Goal: Task Accomplishment & Management: Complete application form

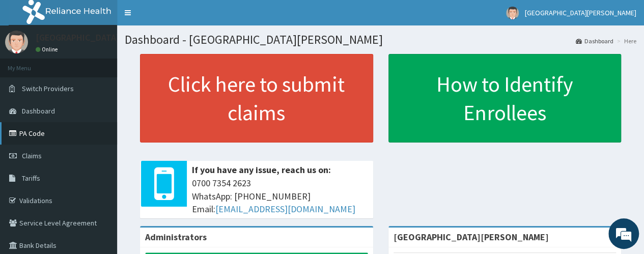
click at [37, 133] on link "PA Code" at bounding box center [58, 133] width 117 height 22
click at [35, 156] on span "Claims" at bounding box center [32, 155] width 20 height 9
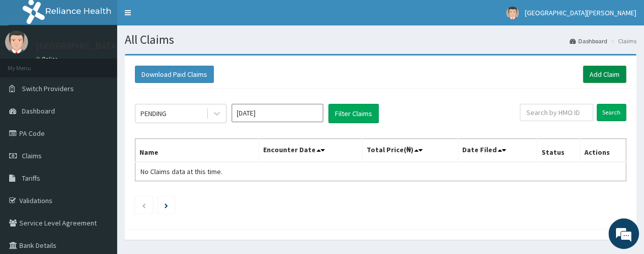
click at [594, 75] on link "Add Claim" at bounding box center [604, 74] width 43 height 17
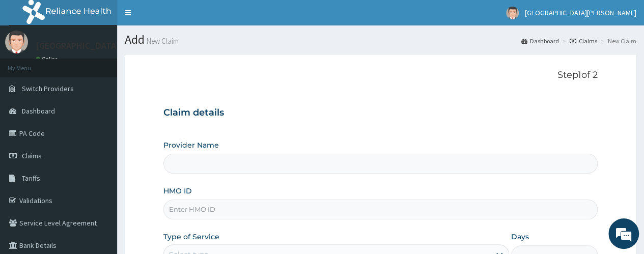
type input "[GEOGRAPHIC_DATA][PERSON_NAME]"
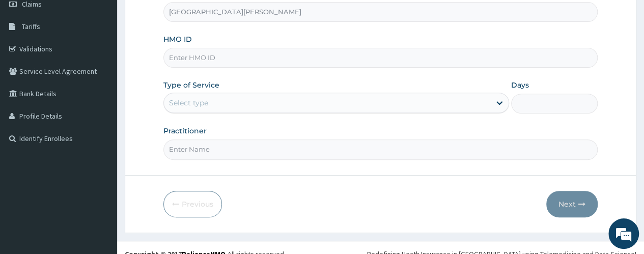
scroll to position [153, 0]
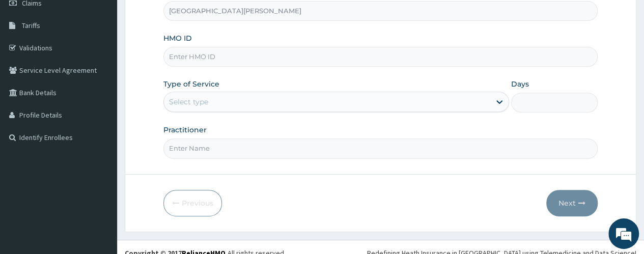
click at [221, 58] on input "HMO ID" at bounding box center [381, 57] width 434 height 20
type input "AKF/10003/A"
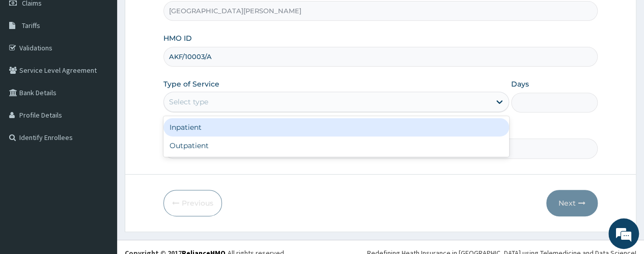
click at [247, 102] on div "Select type" at bounding box center [327, 102] width 327 height 16
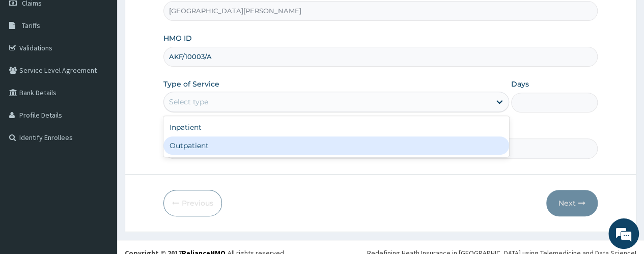
click at [238, 142] on div "Outpatient" at bounding box center [337, 146] width 346 height 18
type input "1"
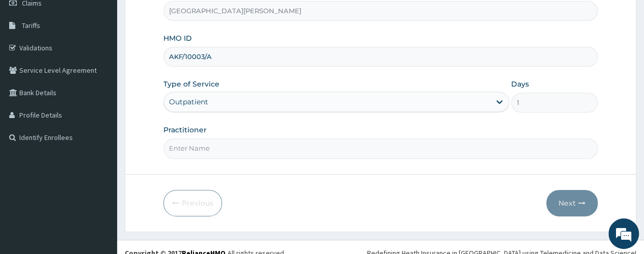
click at [253, 148] on input "Practitioner" at bounding box center [381, 149] width 434 height 20
type input "Dr. Enukwu"
click at [570, 197] on button "Next" at bounding box center [572, 203] width 51 height 26
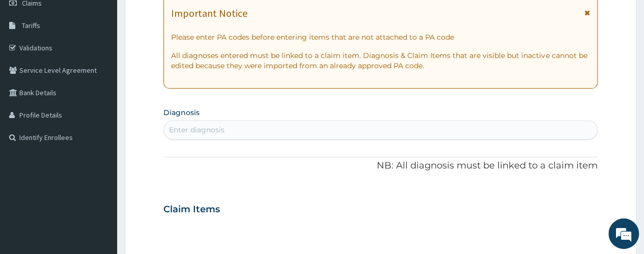
click at [200, 129] on div "Enter diagnosis" at bounding box center [197, 130] width 56 height 10
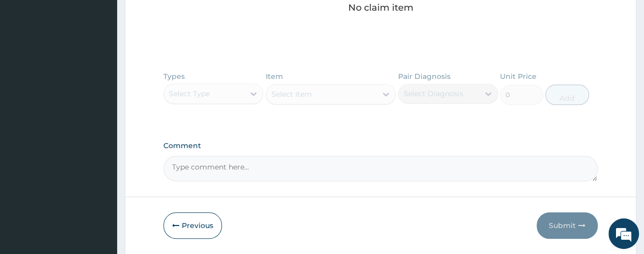
scroll to position [445, 0]
click at [181, 162] on textarea "Comment" at bounding box center [381, 166] width 434 height 25
paste textarea "PA/1783B4"
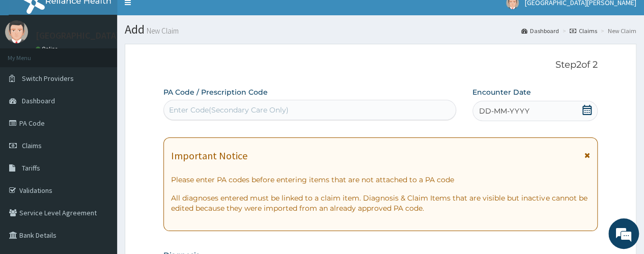
scroll to position [0, 0]
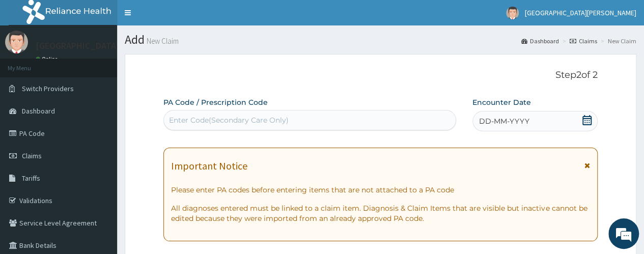
type textarea "PA/1783B4"
click at [208, 111] on div "Enter Code(Secondary Care Only)" at bounding box center [310, 120] width 292 height 20
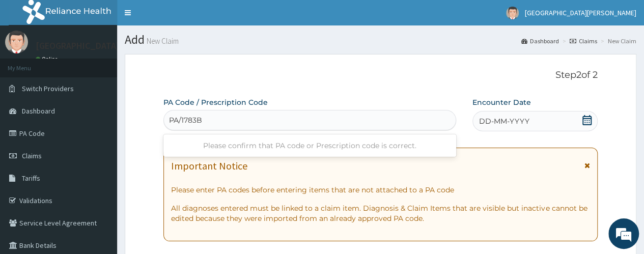
type input "PA/1783B4"
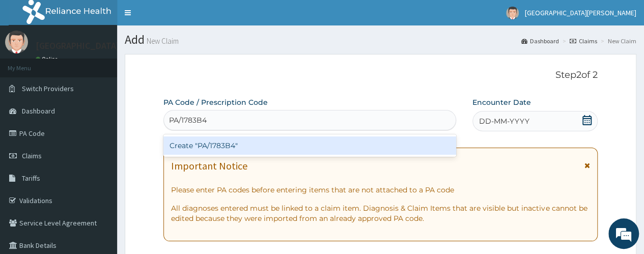
click at [204, 146] on div "Create "PA/1783B4"" at bounding box center [310, 146] width 292 height 18
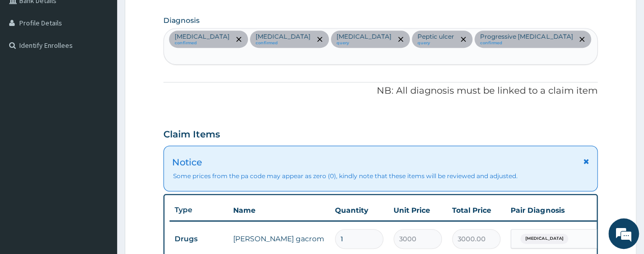
scroll to position [231, 0]
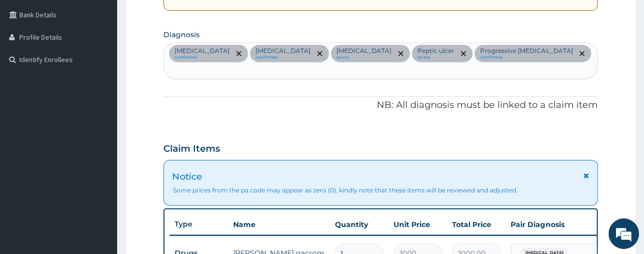
click at [530, 57] on div "Presbyopia confirmed Sepsis confirmed Hyperlipidemia query Peptic ulcer query P…" at bounding box center [380, 61] width 433 height 36
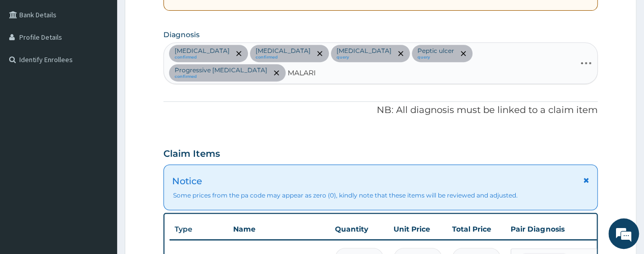
type input "MALARIA"
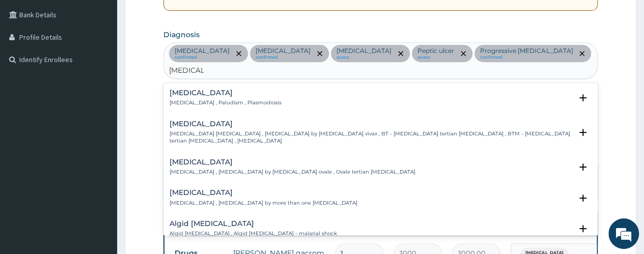
click at [173, 89] on h4 "Malaria" at bounding box center [226, 93] width 112 height 8
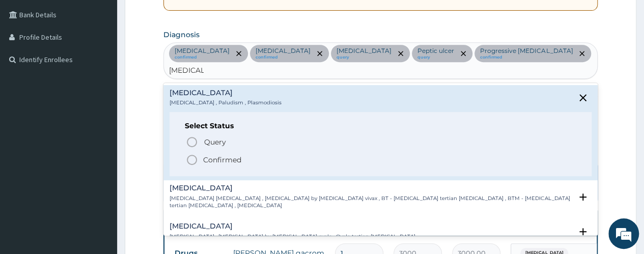
click at [173, 89] on h4 "Malaria" at bounding box center [226, 93] width 112 height 8
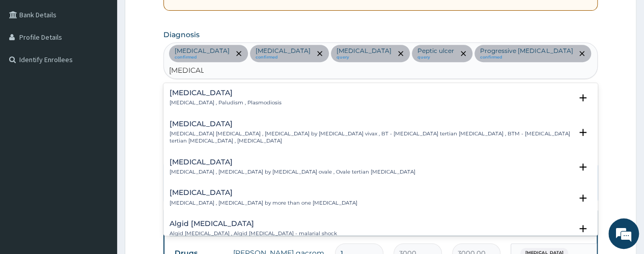
click at [184, 89] on h4 "Malaria" at bounding box center [226, 93] width 112 height 8
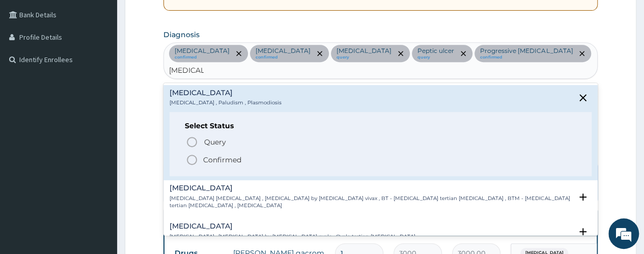
click at [189, 154] on icon "status option filled" at bounding box center [192, 160] width 12 height 12
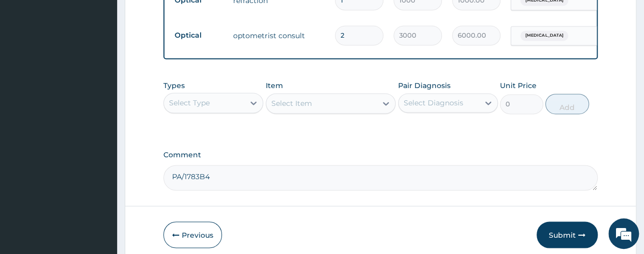
scroll to position [806, 0]
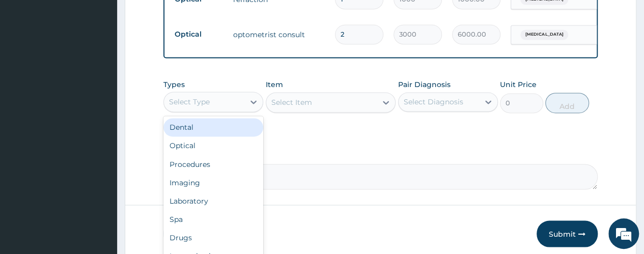
click at [207, 97] on div "Select Type" at bounding box center [189, 102] width 41 height 10
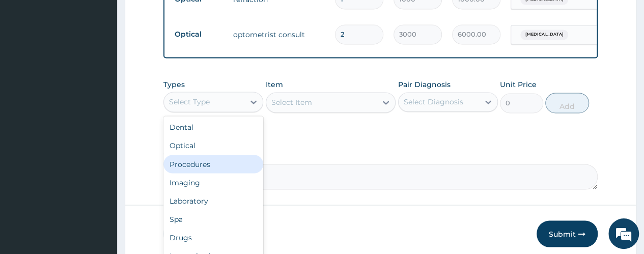
click at [206, 155] on div "Procedures" at bounding box center [214, 164] width 100 height 18
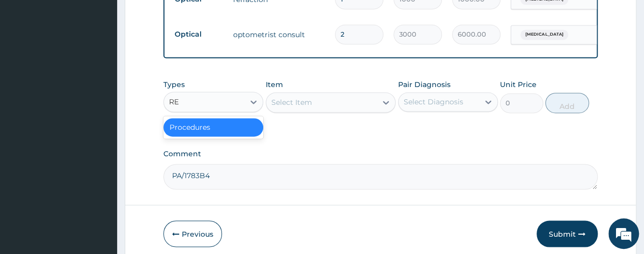
type input "R"
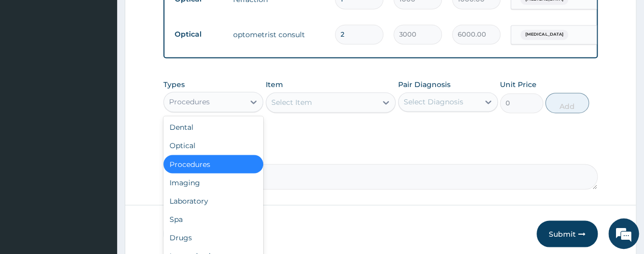
click at [199, 155] on div "Procedures" at bounding box center [214, 164] width 100 height 18
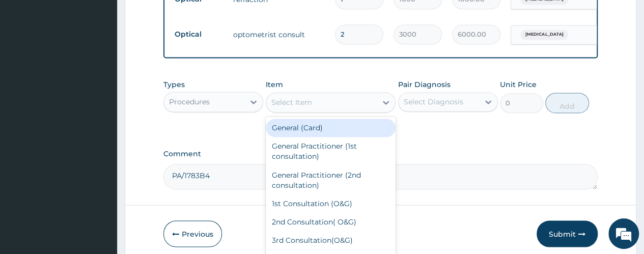
click at [340, 94] on div "Select Item" at bounding box center [321, 102] width 111 height 16
click at [328, 120] on div "General (Card)" at bounding box center [331, 128] width 130 height 18
type input "500"
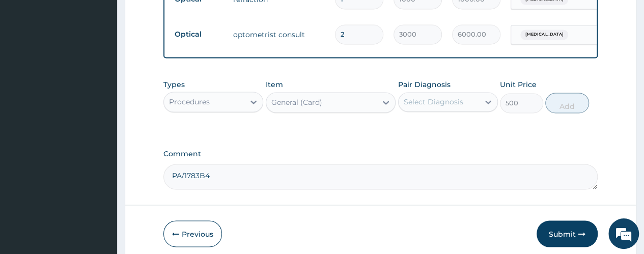
click at [431, 97] on div "Select Diagnosis" at bounding box center [434, 102] width 60 height 10
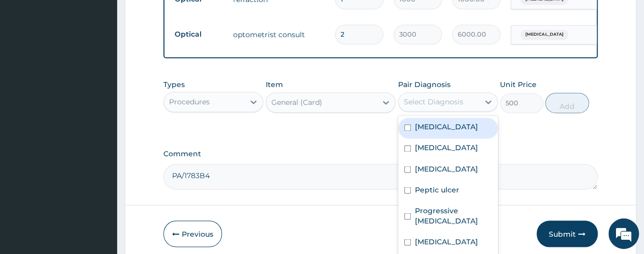
click at [440, 122] on label "Presbyopia" at bounding box center [446, 127] width 63 height 10
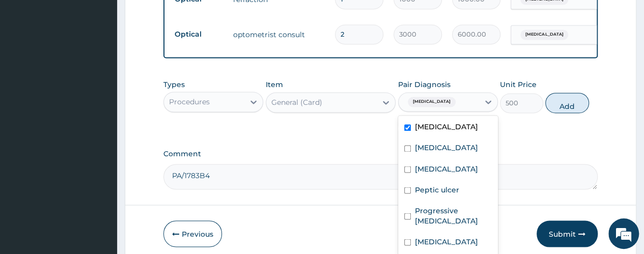
checkbox input "true"
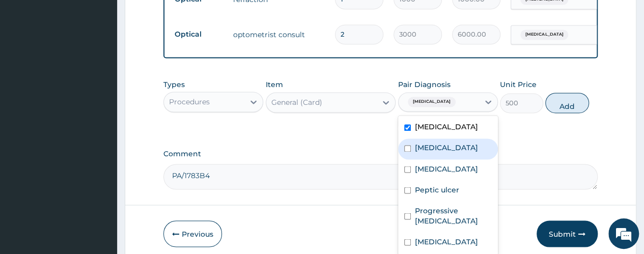
click at [440, 139] on div "Sepsis" at bounding box center [448, 149] width 100 height 21
checkbox input "true"
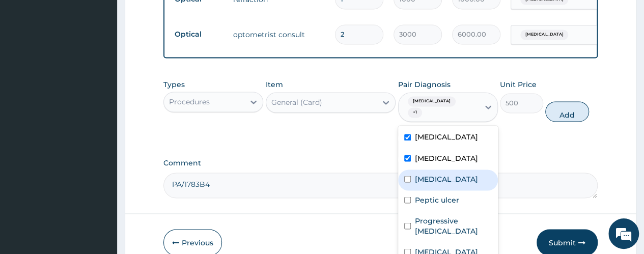
click at [441, 174] on label "Hyperlipidemia" at bounding box center [446, 179] width 63 height 10
checkbox input "true"
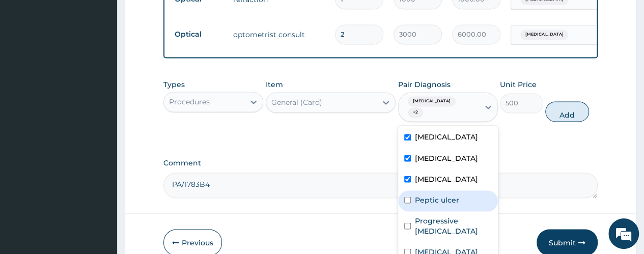
click at [443, 195] on label "Peptic ulcer" at bounding box center [437, 200] width 44 height 10
checkbox input "true"
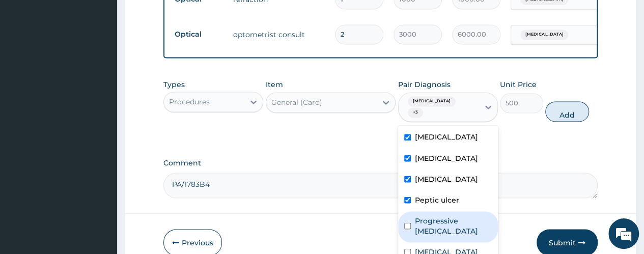
click at [445, 215] on label "Progressive angina" at bounding box center [453, 225] width 77 height 20
checkbox input "true"
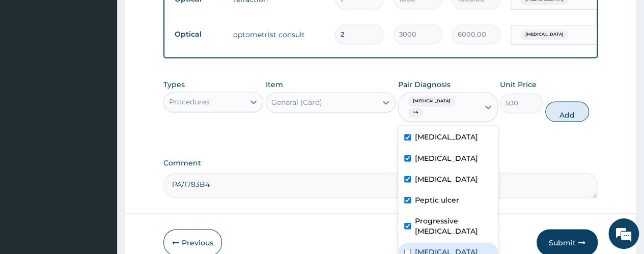
click at [446, 242] on div "Malaria" at bounding box center [448, 252] width 100 height 21
checkbox input "true"
click at [569, 101] on button "Add" at bounding box center [567, 111] width 43 height 20
type input "0"
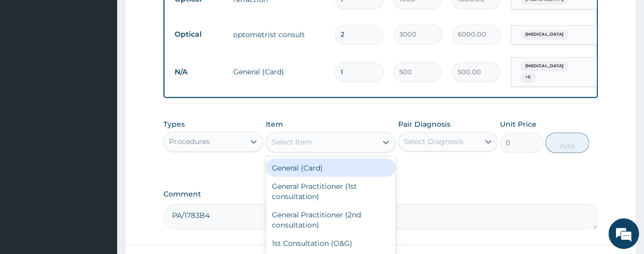
click at [306, 137] on div "Select Item" at bounding box center [291, 142] width 41 height 10
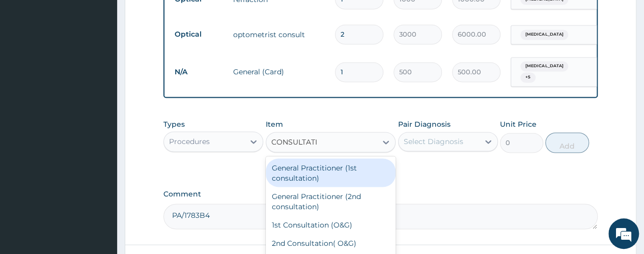
type input "CONSULTATIO"
click at [321, 158] on div "General Practitioner (1st consultation)" at bounding box center [331, 172] width 130 height 29
type input "1500"
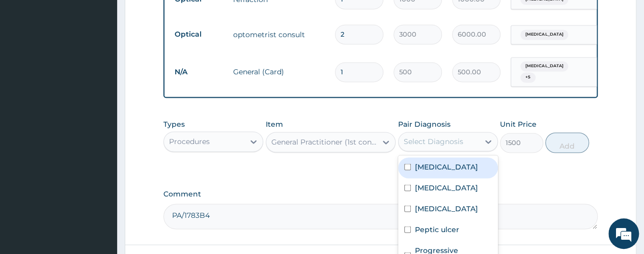
click at [445, 137] on div "Select Diagnosis" at bounding box center [434, 142] width 60 height 10
click at [445, 161] on label "Presbyopia" at bounding box center [446, 166] width 63 height 10
checkbox input "true"
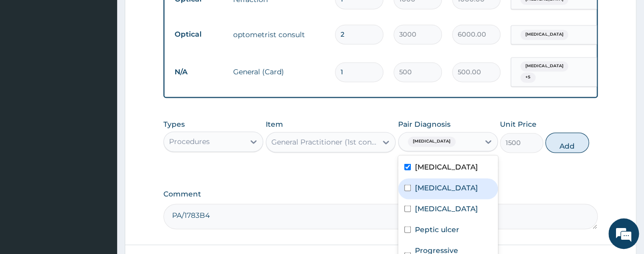
click at [445, 178] on div "Sepsis" at bounding box center [448, 188] width 100 height 21
checkbox input "true"
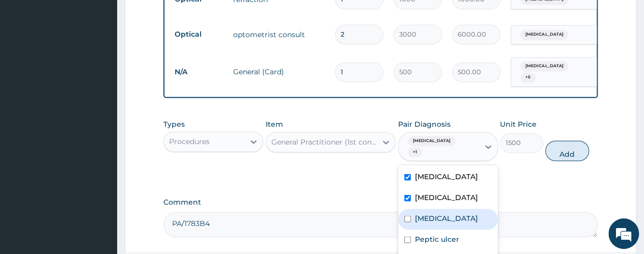
click at [448, 213] on label "Hyperlipidemia" at bounding box center [446, 218] width 63 height 10
checkbox input "true"
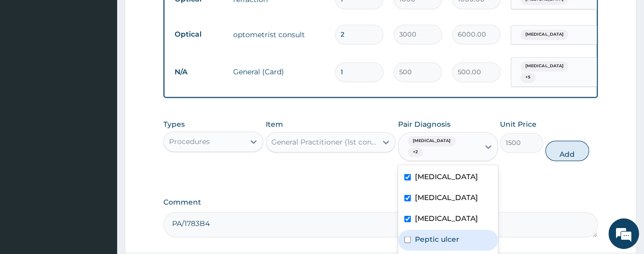
click at [449, 234] on label "Peptic ulcer" at bounding box center [437, 239] width 44 height 10
checkbox input "true"
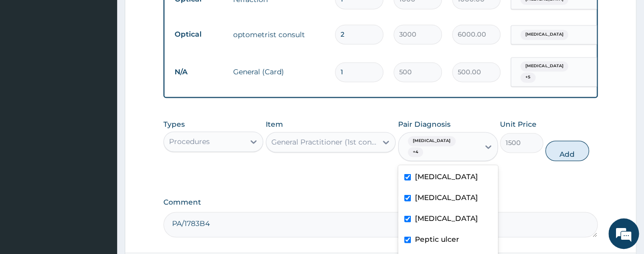
checkbox input "true"
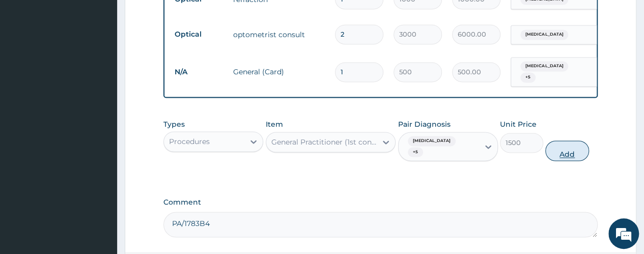
click at [567, 141] on button "Add" at bounding box center [567, 151] width 43 height 20
type input "0"
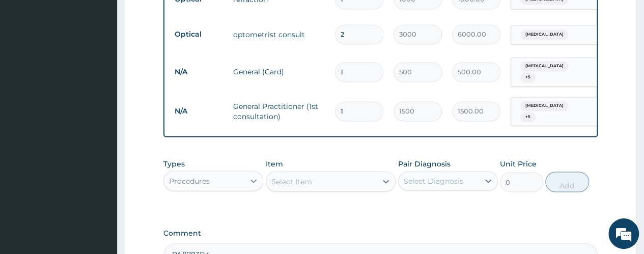
click at [255, 176] on icon at bounding box center [254, 181] width 10 height 10
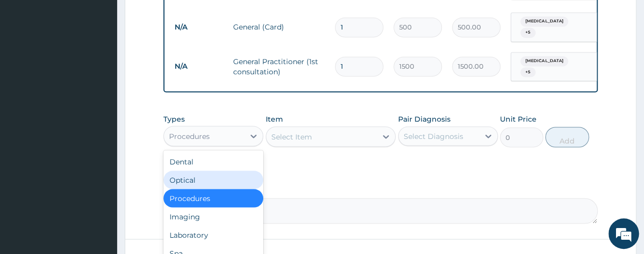
scroll to position [907, 0]
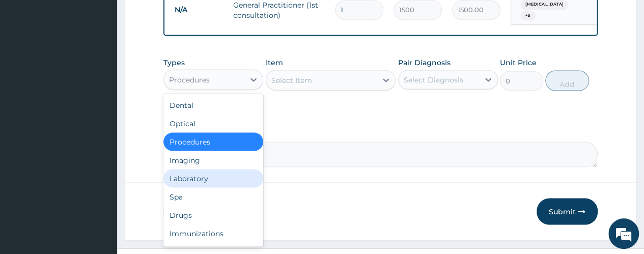
click at [188, 169] on div "Laboratory" at bounding box center [214, 178] width 100 height 18
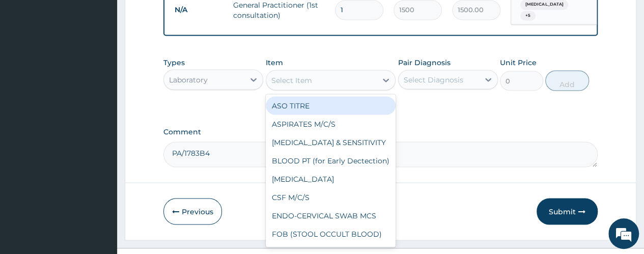
click at [314, 72] on div "Select Item" at bounding box center [321, 80] width 111 height 16
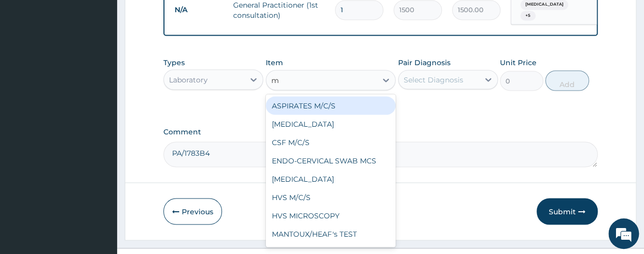
type input "mp"
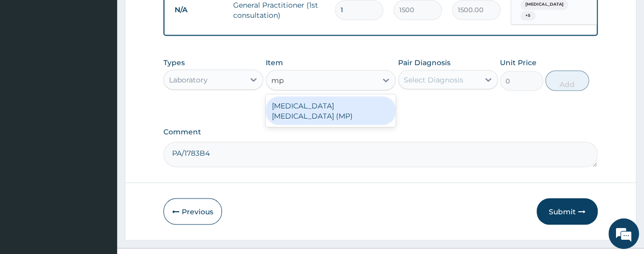
click at [329, 96] on div "MALARIA PARASITE (MP)" at bounding box center [331, 110] width 130 height 29
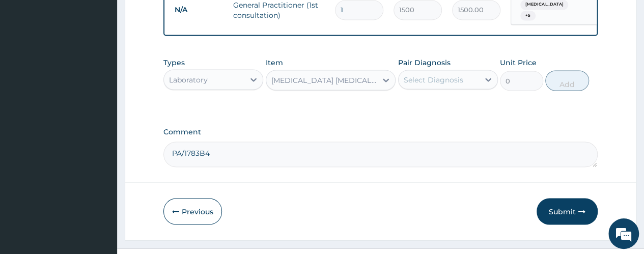
type input "560"
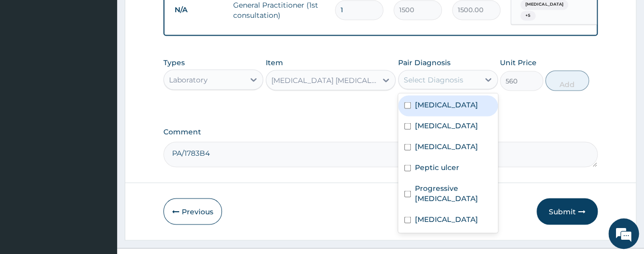
click at [454, 74] on div "Select Diagnosis" at bounding box center [434, 79] width 60 height 10
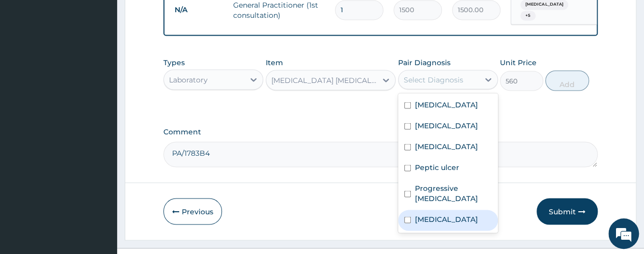
click at [443, 210] on div "Malaria" at bounding box center [448, 220] width 100 height 21
checkbox input "true"
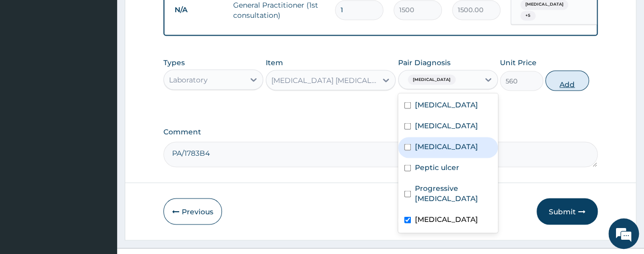
click at [562, 70] on button "Add" at bounding box center [567, 80] width 43 height 20
type input "0"
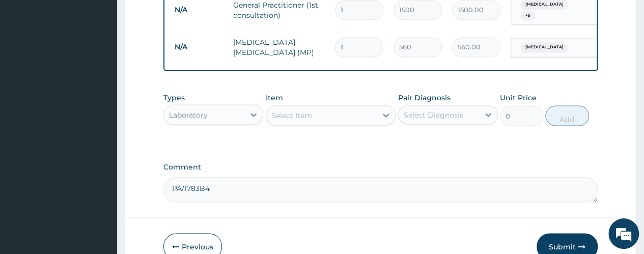
click at [338, 107] on div "Select Item" at bounding box center [321, 115] width 111 height 16
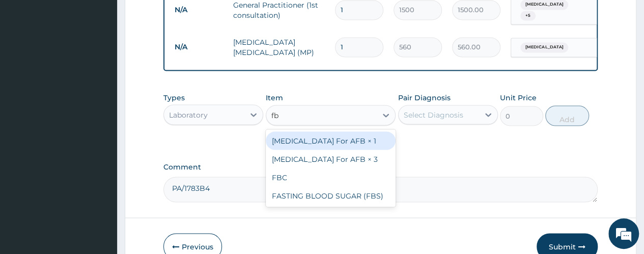
type input "fbc"
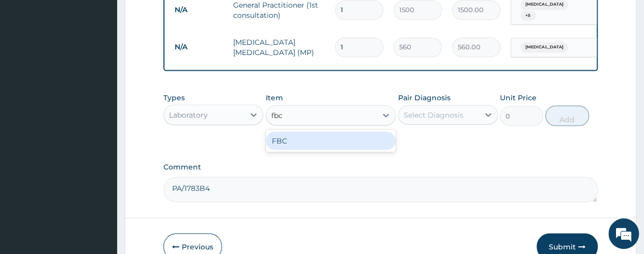
click at [332, 131] on div "FBC" at bounding box center [331, 140] width 130 height 18
type input "1600"
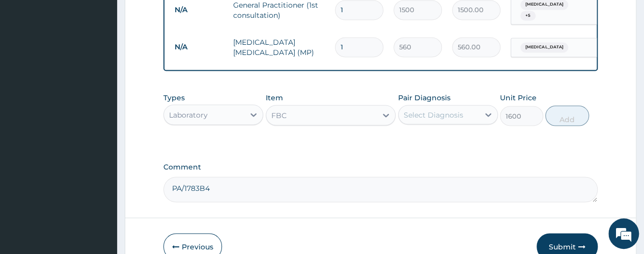
click at [434, 110] on div "Select Diagnosis" at bounding box center [434, 115] width 60 height 10
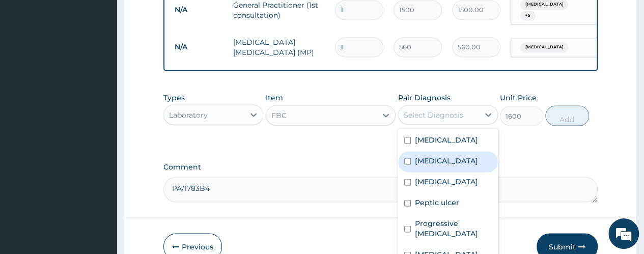
click at [432, 155] on label "Sepsis" at bounding box center [446, 160] width 63 height 10
checkbox input "true"
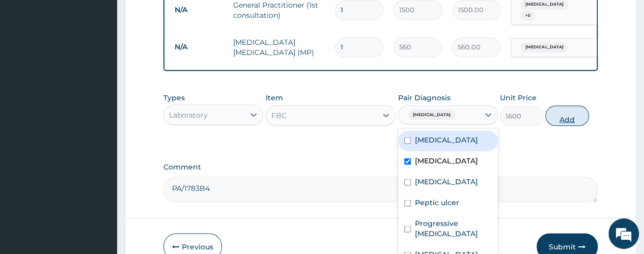
click at [571, 105] on button "Add" at bounding box center [567, 115] width 43 height 20
type input "0"
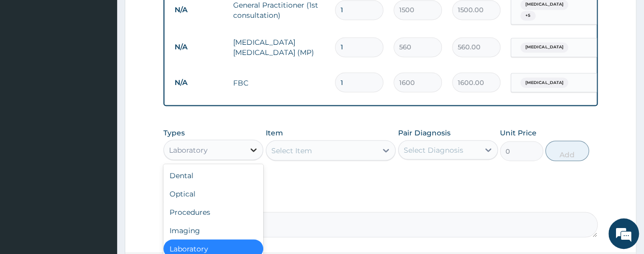
click at [252, 145] on icon at bounding box center [254, 150] width 10 height 10
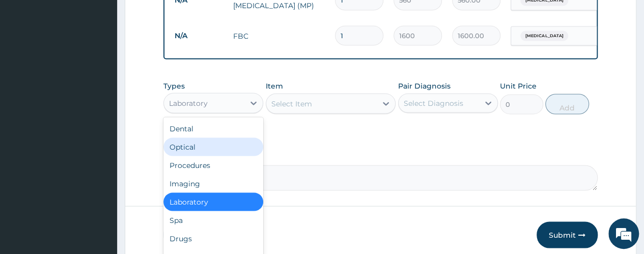
scroll to position [978, 0]
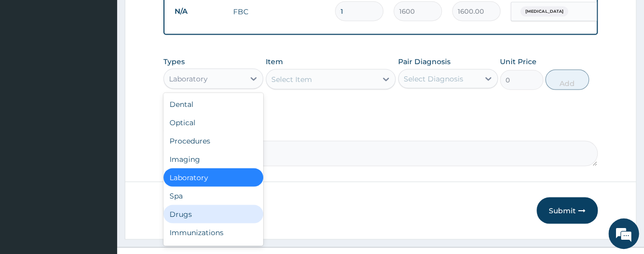
click at [178, 205] on div "Drugs" at bounding box center [214, 214] width 100 height 18
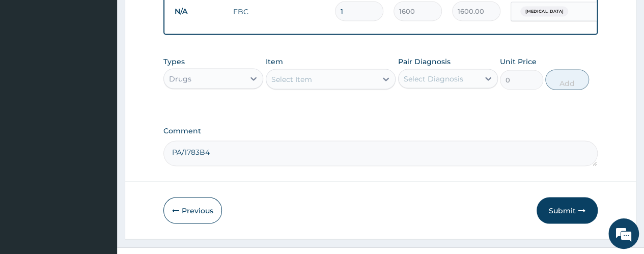
click at [296, 74] on div "Select Item" at bounding box center [291, 79] width 41 height 10
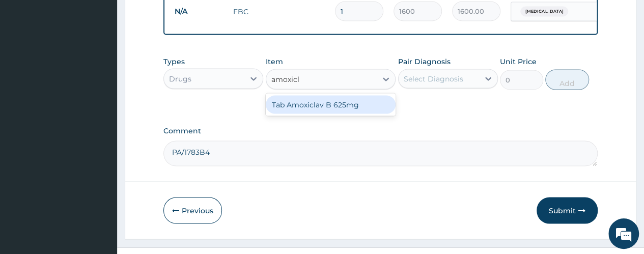
type input "amoxicla"
click at [293, 96] on div "Tab Amoxiclav B 625mg" at bounding box center [331, 105] width 130 height 18
type input "300"
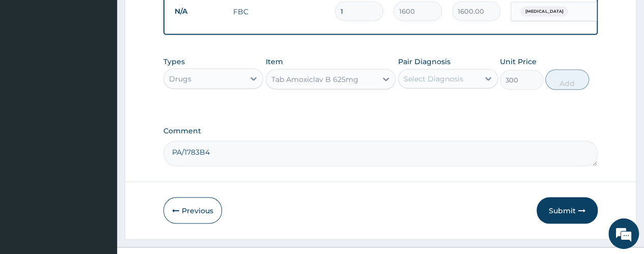
click at [457, 74] on div "Select Diagnosis" at bounding box center [434, 79] width 60 height 10
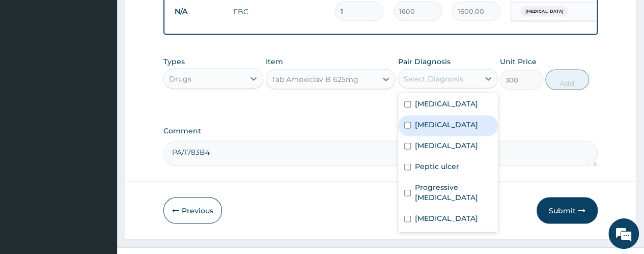
click at [456, 116] on div "Sepsis" at bounding box center [448, 126] width 100 height 21
checkbox input "true"
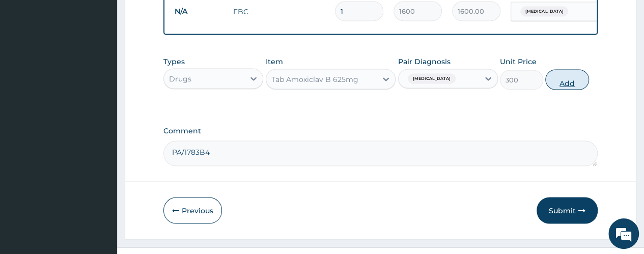
click at [564, 70] on button "Add" at bounding box center [567, 80] width 43 height 20
type input "0"
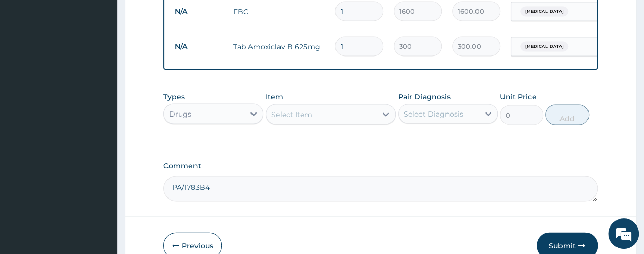
click at [357, 37] on input "1" at bounding box center [359, 47] width 48 height 20
type input "14"
type input "4200.00"
type input "14"
click at [298, 110] on div "Select Item" at bounding box center [291, 115] width 41 height 10
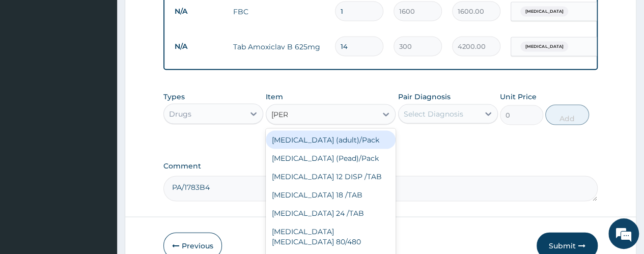
type input "coart"
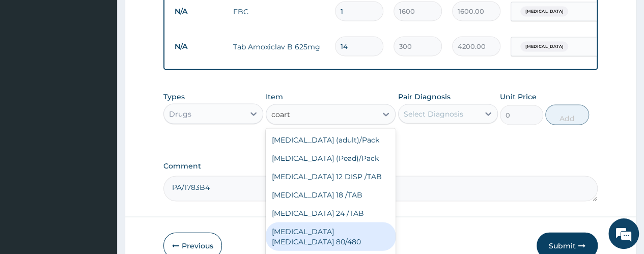
click at [330, 223] on div "COARTEM D TAB 80/480" at bounding box center [331, 237] width 130 height 29
type input "866.25"
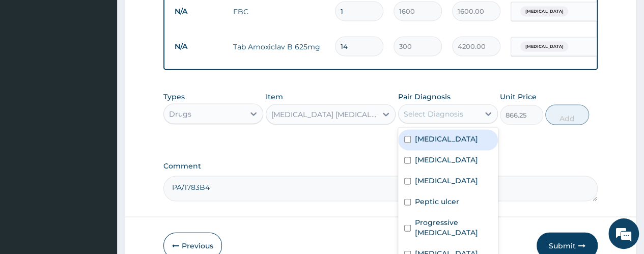
click at [442, 109] on div "Select Diagnosis" at bounding box center [434, 114] width 60 height 10
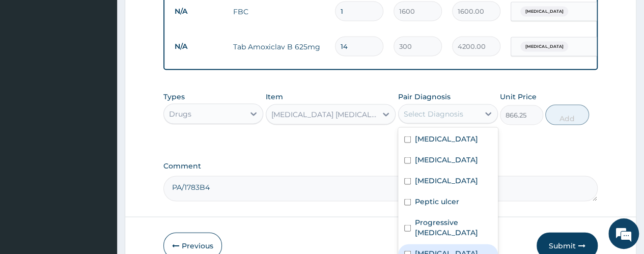
click at [439, 249] on label "Malaria" at bounding box center [446, 254] width 63 height 10
checkbox input "true"
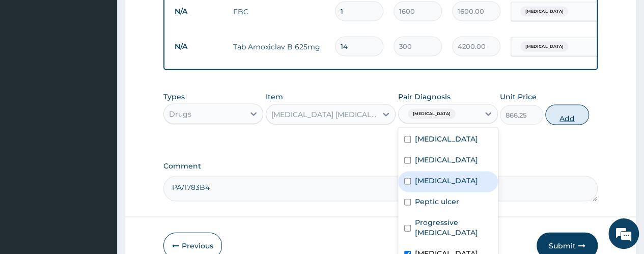
click at [569, 105] on button "Add" at bounding box center [567, 115] width 43 height 20
type input "0"
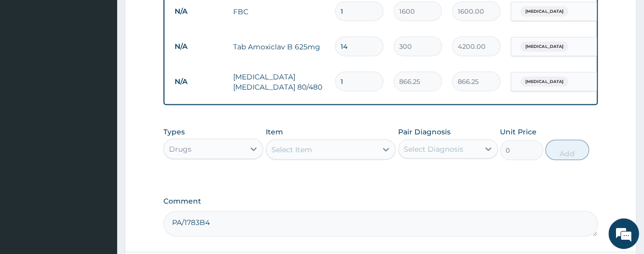
scroll to position [1048, 0]
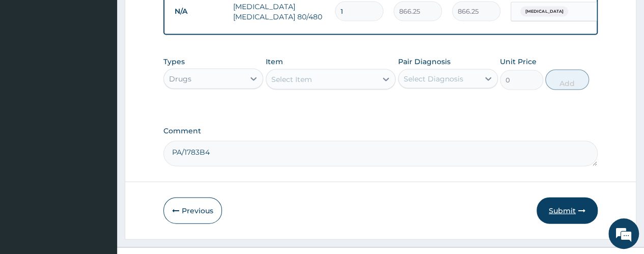
click at [555, 198] on button "Submit" at bounding box center [567, 211] width 61 height 26
